Goal: Navigation & Orientation: Understand site structure

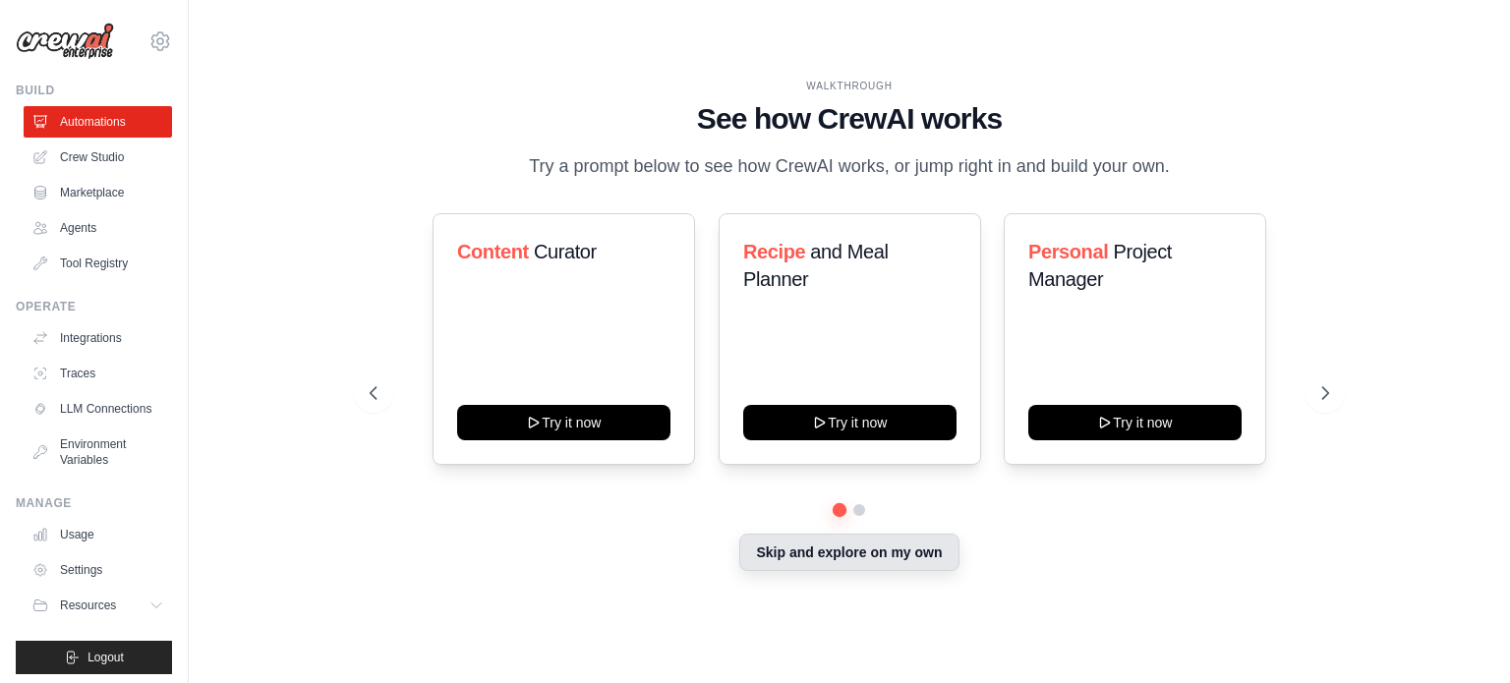
click at [833, 571] on button "Skip and explore on my own" at bounding box center [848, 552] width 219 height 37
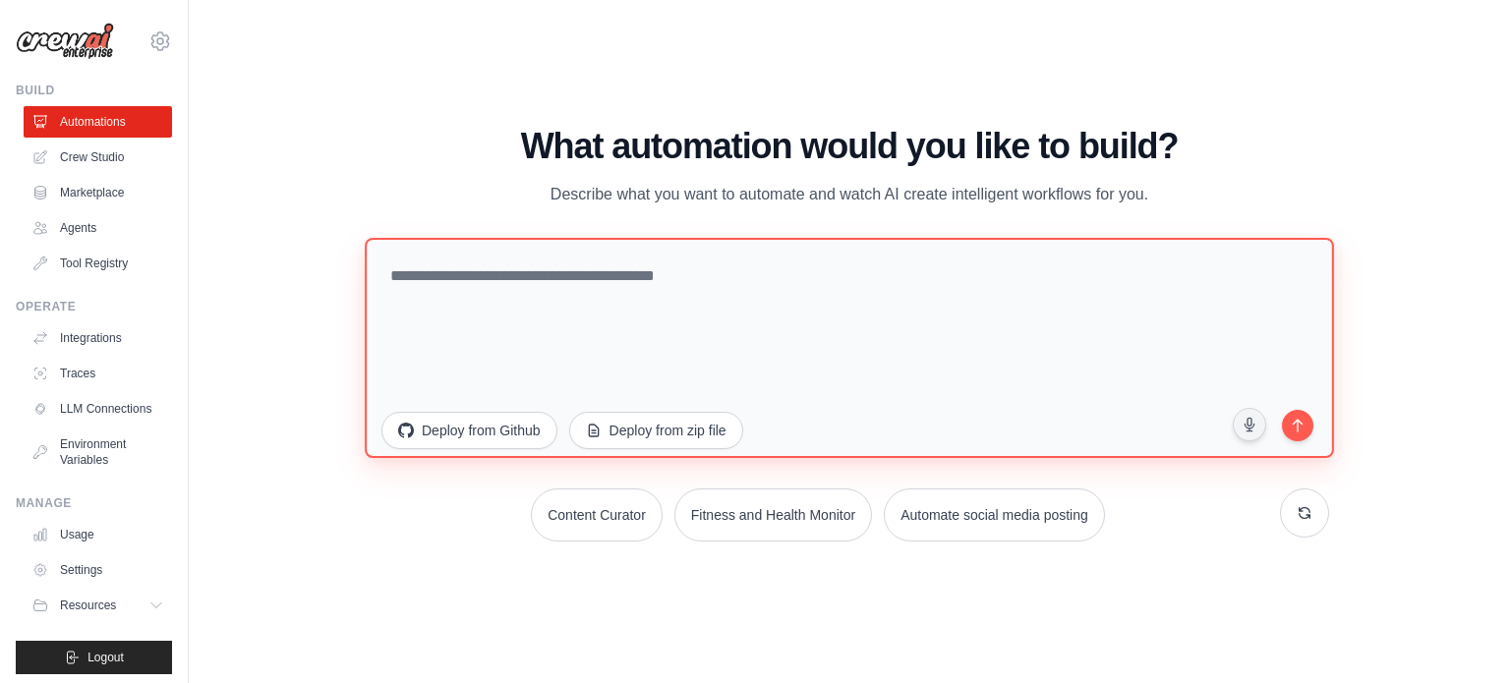
click at [680, 322] on textarea at bounding box center [849, 347] width 969 height 220
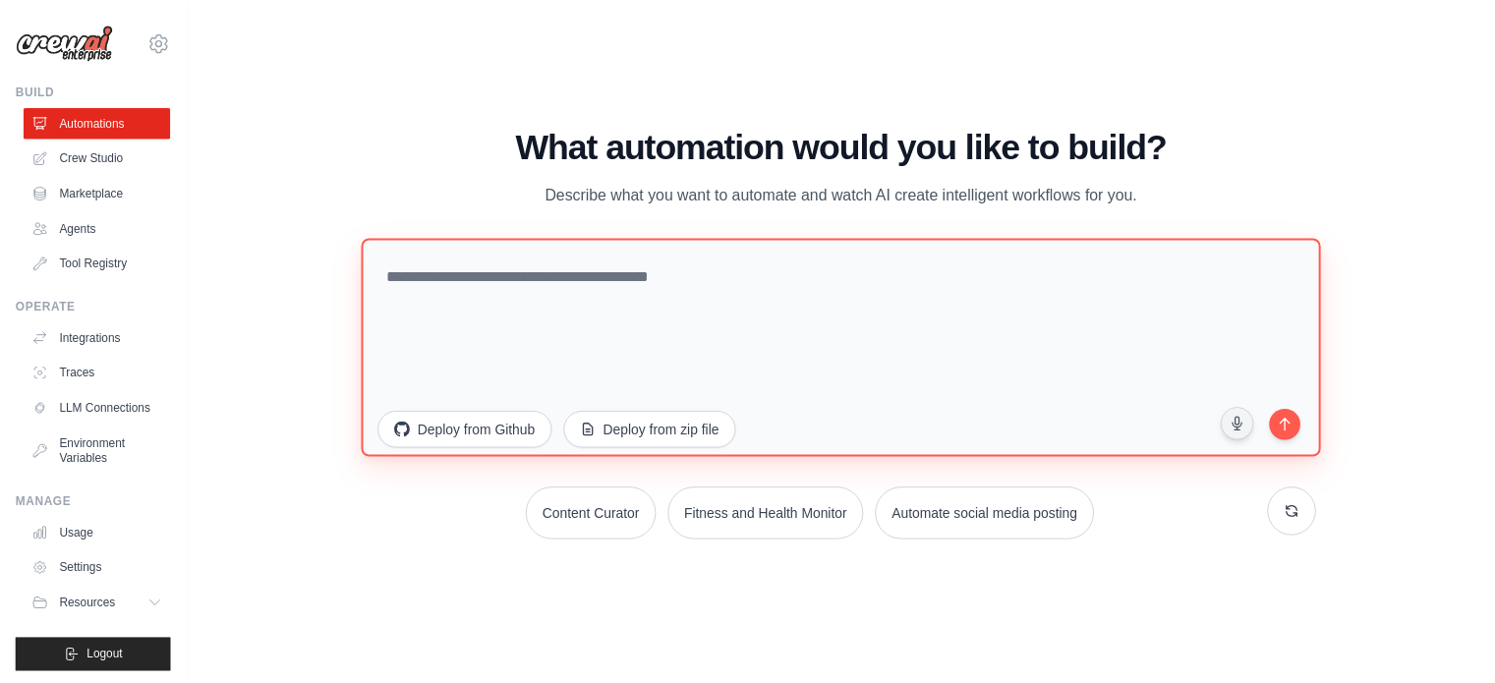
scroll to position [22, 0]
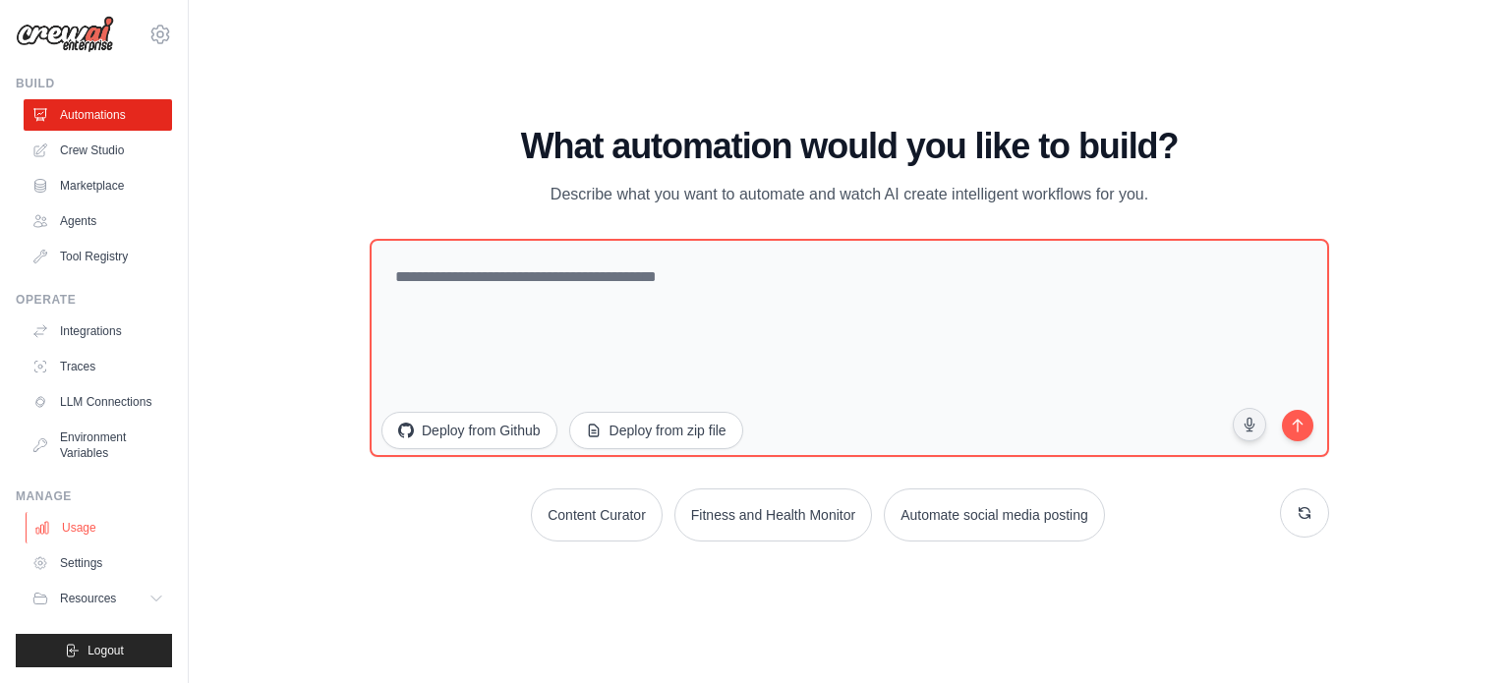
click at [79, 530] on link "Usage" at bounding box center [100, 527] width 148 height 31
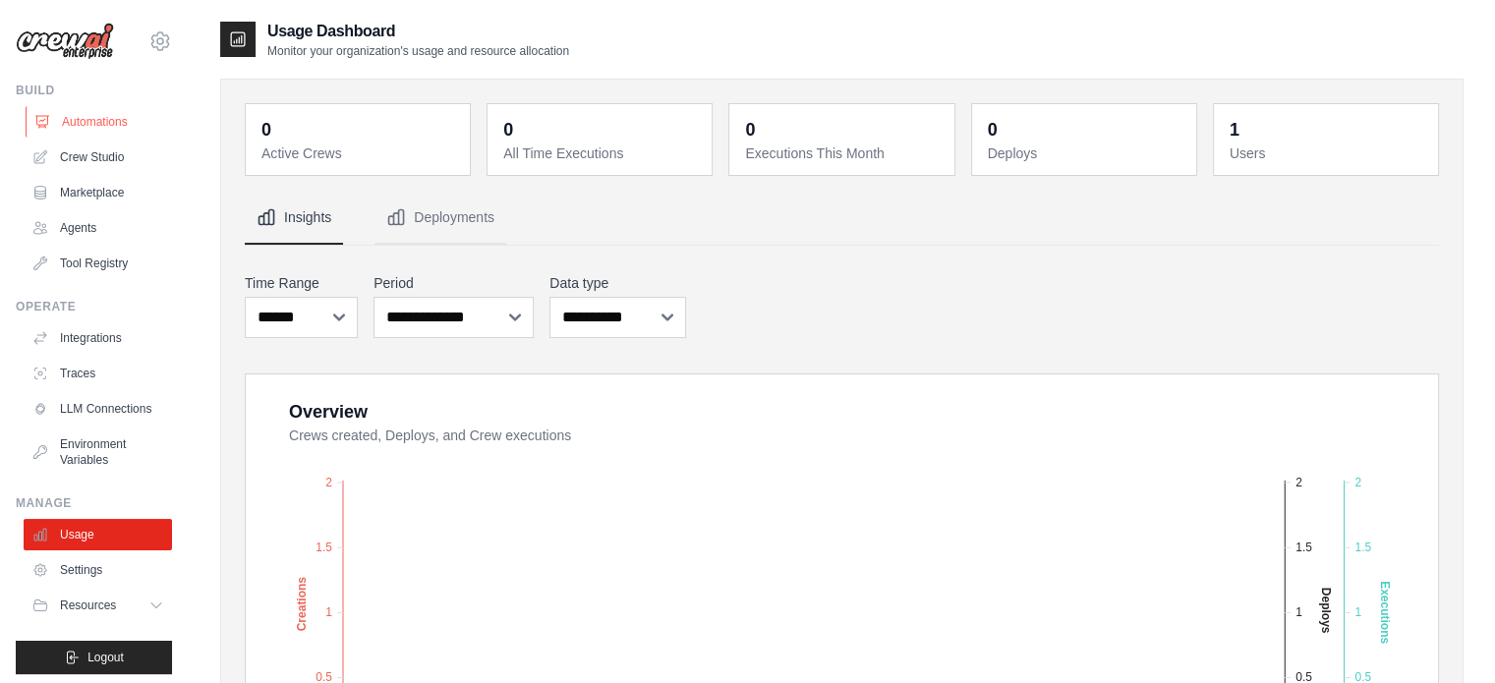
click at [112, 128] on link "Automations" at bounding box center [100, 121] width 148 height 31
